Goal: Find specific page/section: Find specific page/section

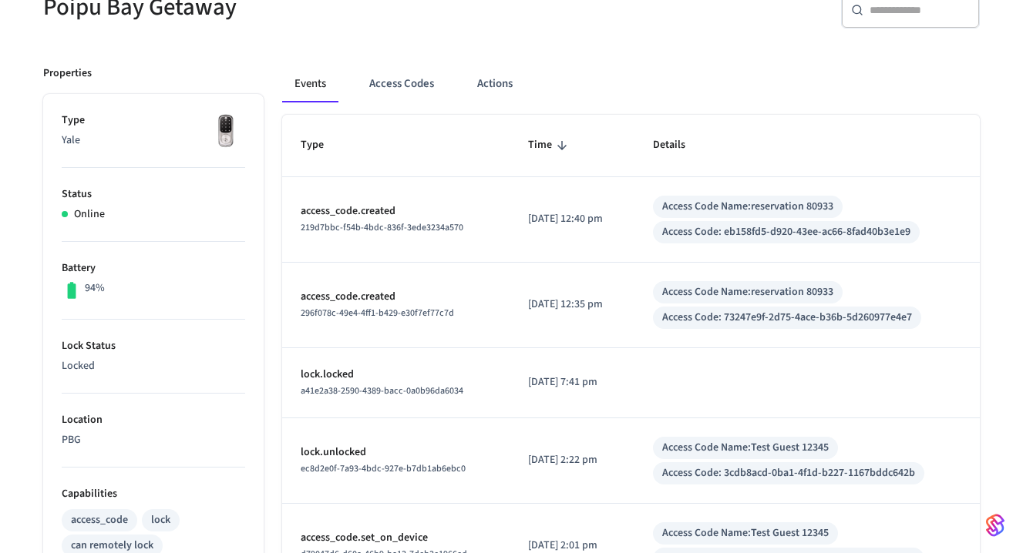
scroll to position [172, 0]
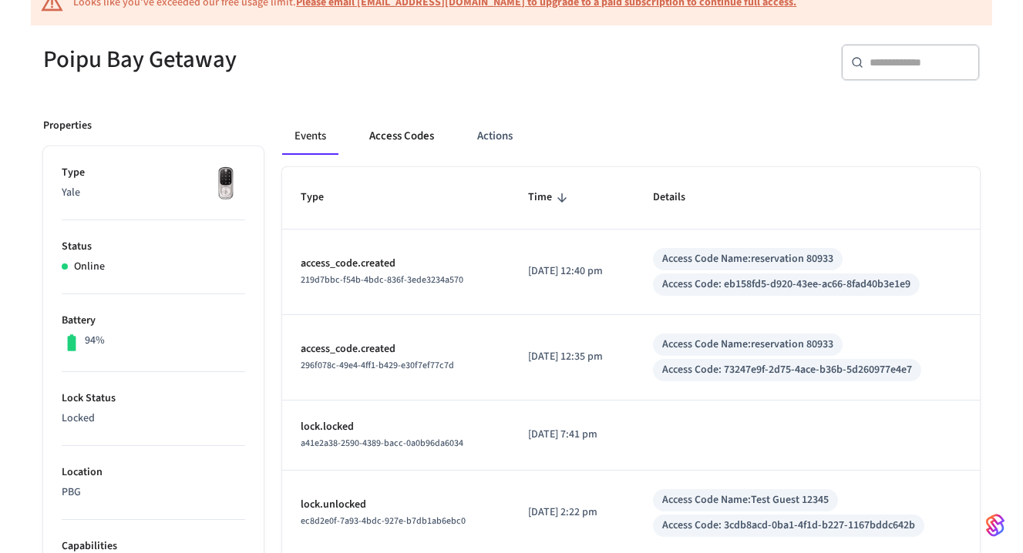
click at [403, 137] on button "Access Codes" at bounding box center [401, 136] width 89 height 37
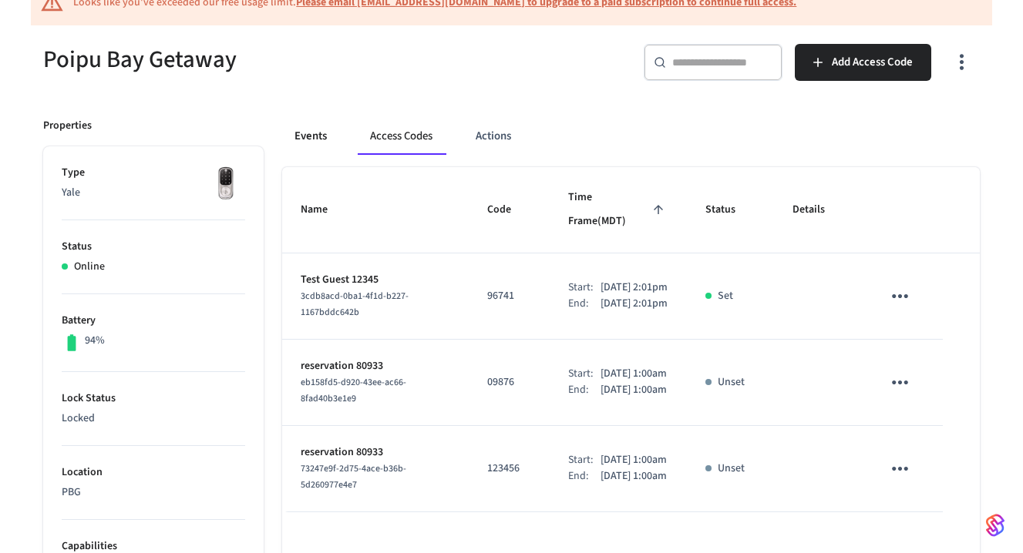
click at [309, 129] on button "Events" at bounding box center [310, 136] width 57 height 37
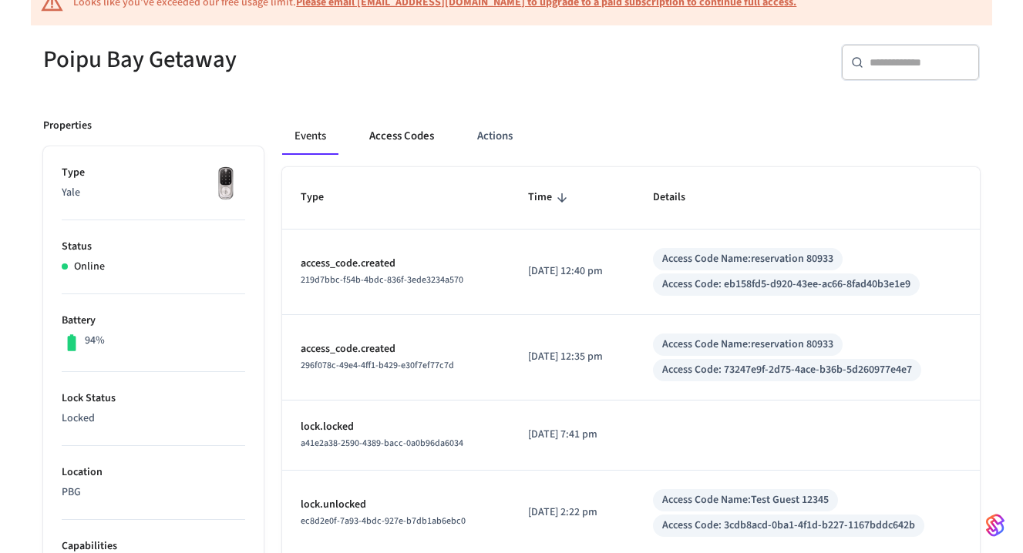
click at [406, 143] on button "Access Codes" at bounding box center [401, 136] width 89 height 37
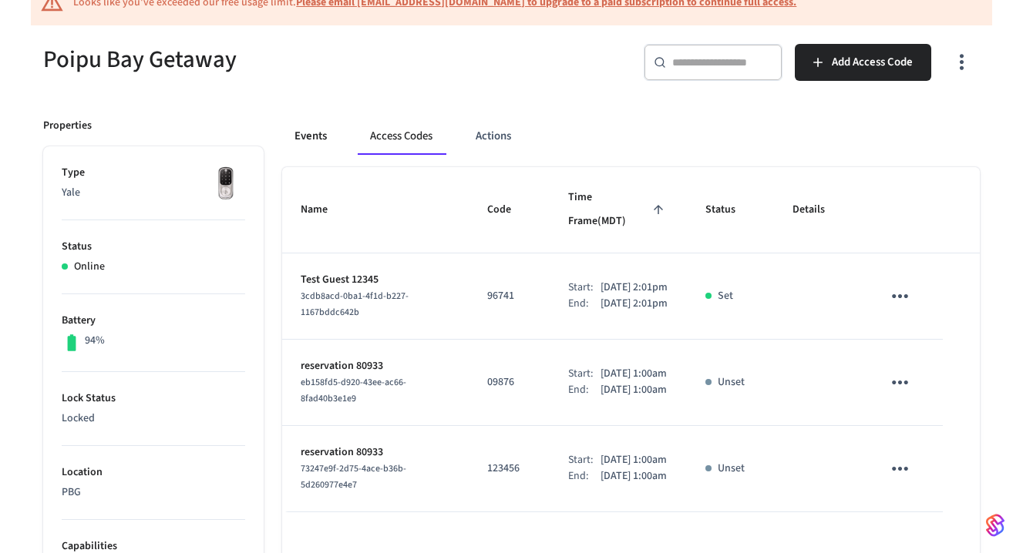
click at [308, 130] on button "Events" at bounding box center [310, 136] width 57 height 37
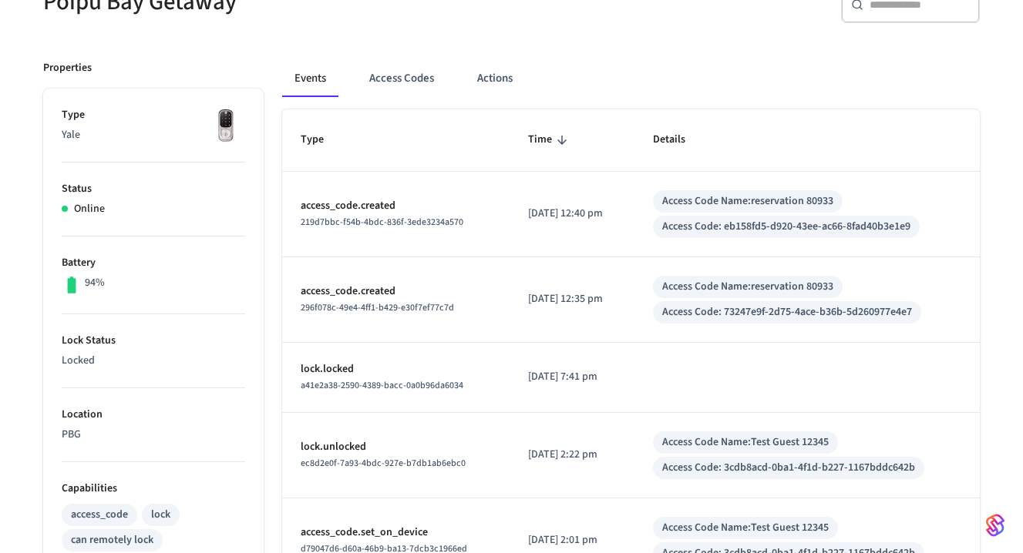
scroll to position [156, 0]
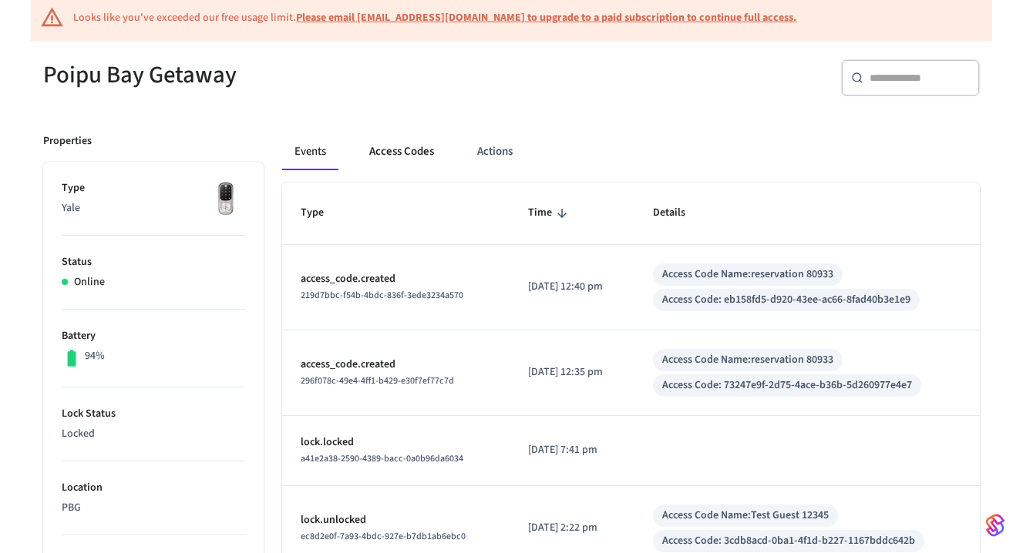
click at [398, 150] on button "Access Codes" at bounding box center [401, 151] width 89 height 37
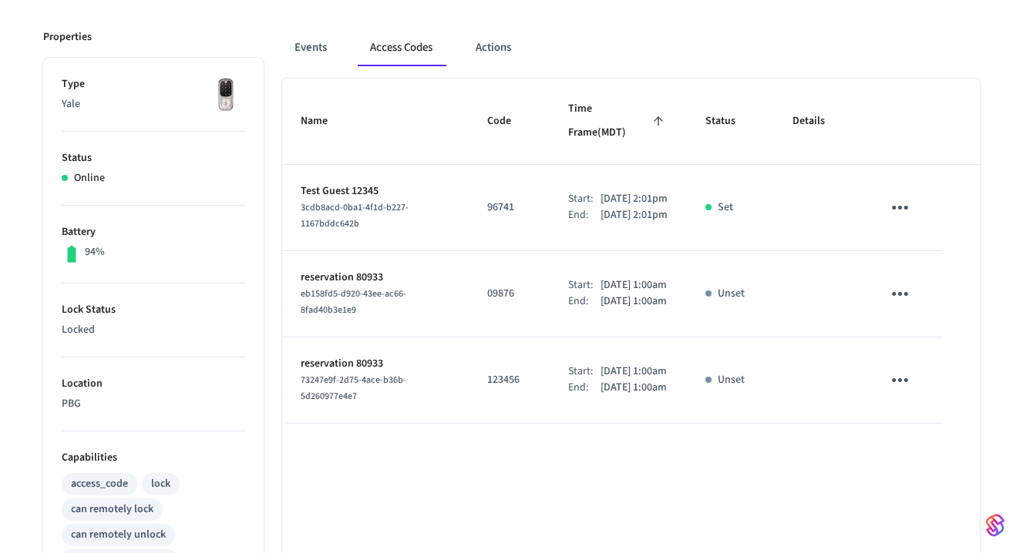
scroll to position [274, 0]
